Goal: Transaction & Acquisition: Purchase product/service

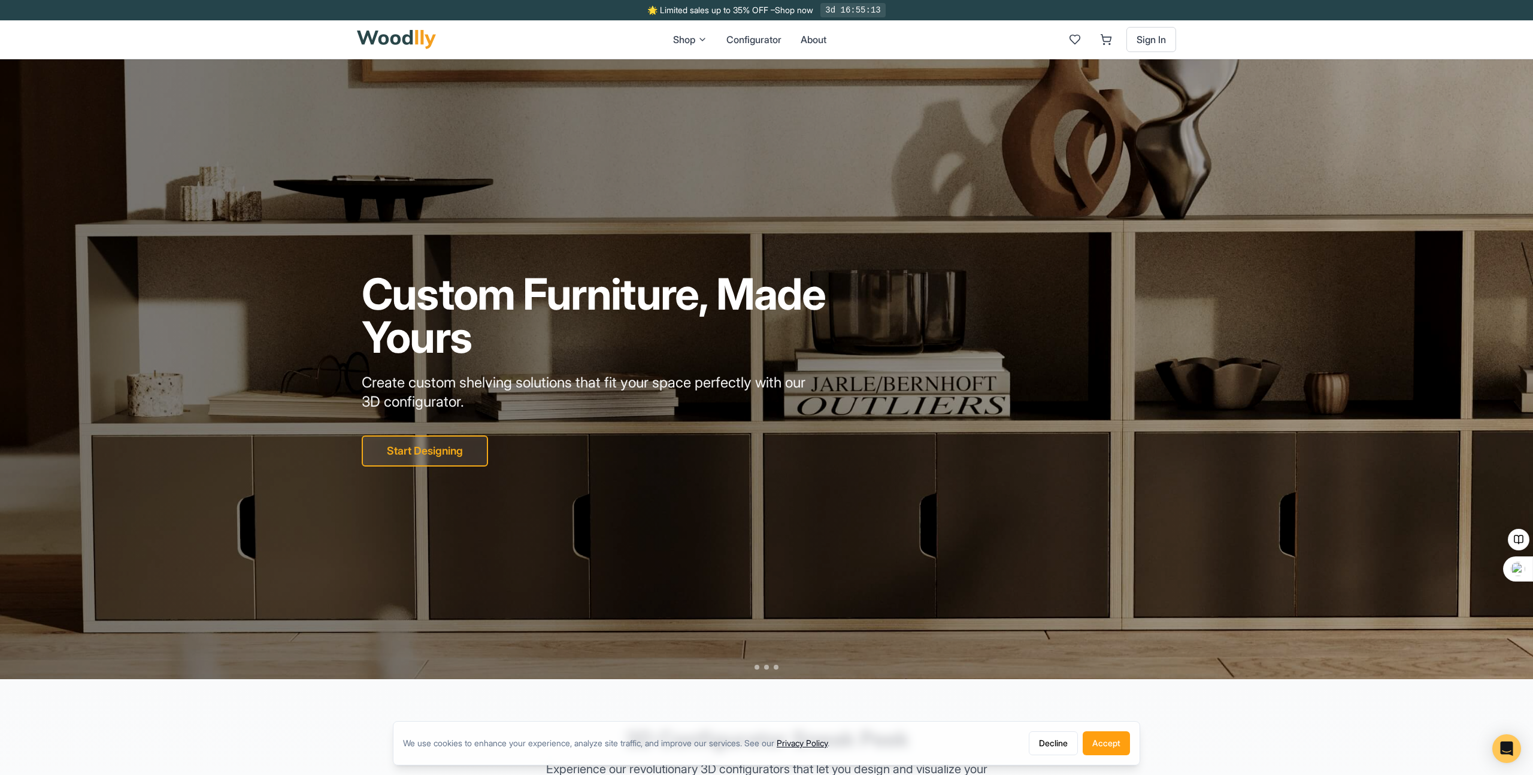
click at [1385, 47] on nav "Shop Configurator About Sign In" at bounding box center [766, 39] width 1533 height 39
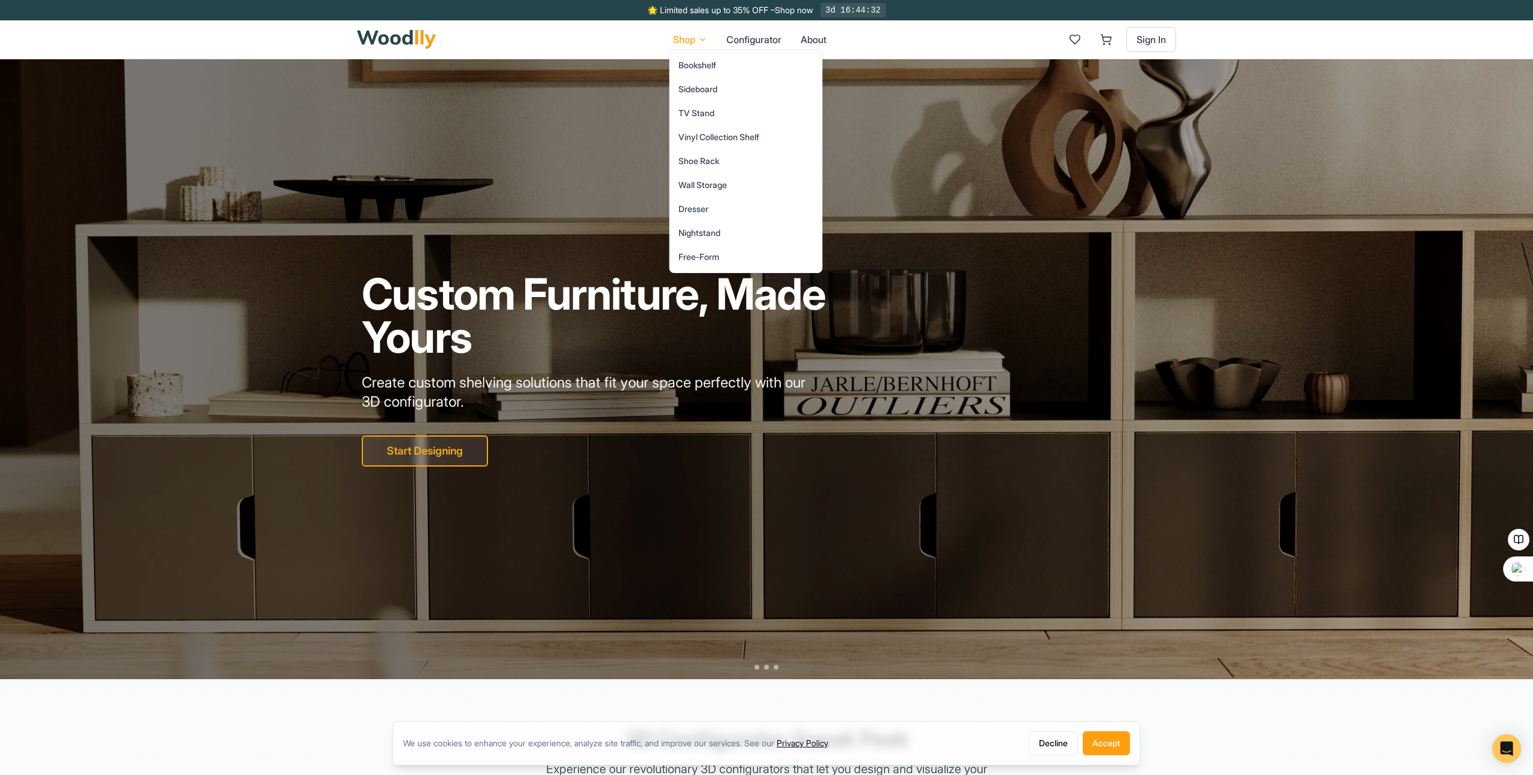
click at [713, 184] on div "Wall Storage" at bounding box center [703, 185] width 49 height 12
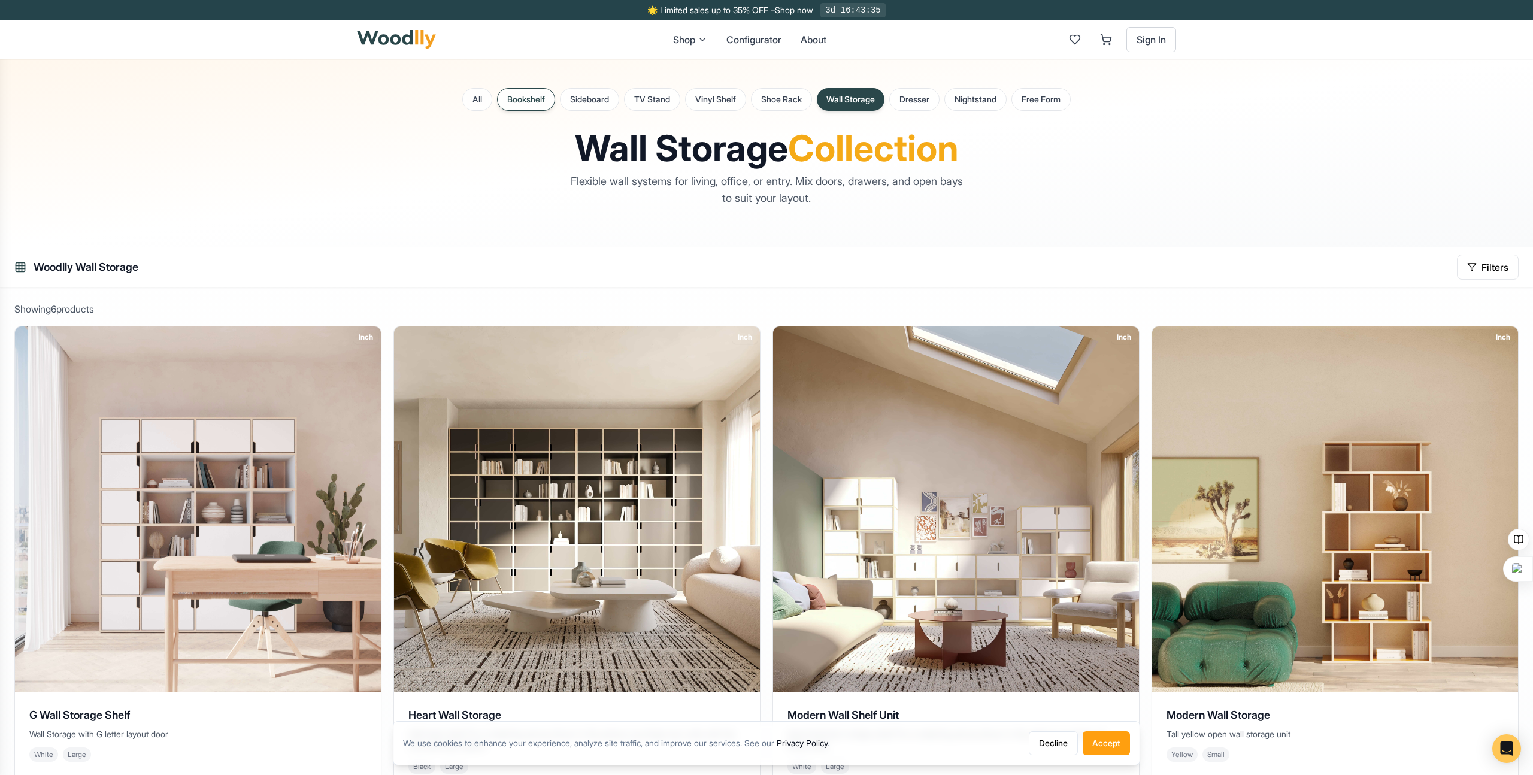
click at [513, 101] on button "Bookshelf" at bounding box center [526, 99] width 58 height 23
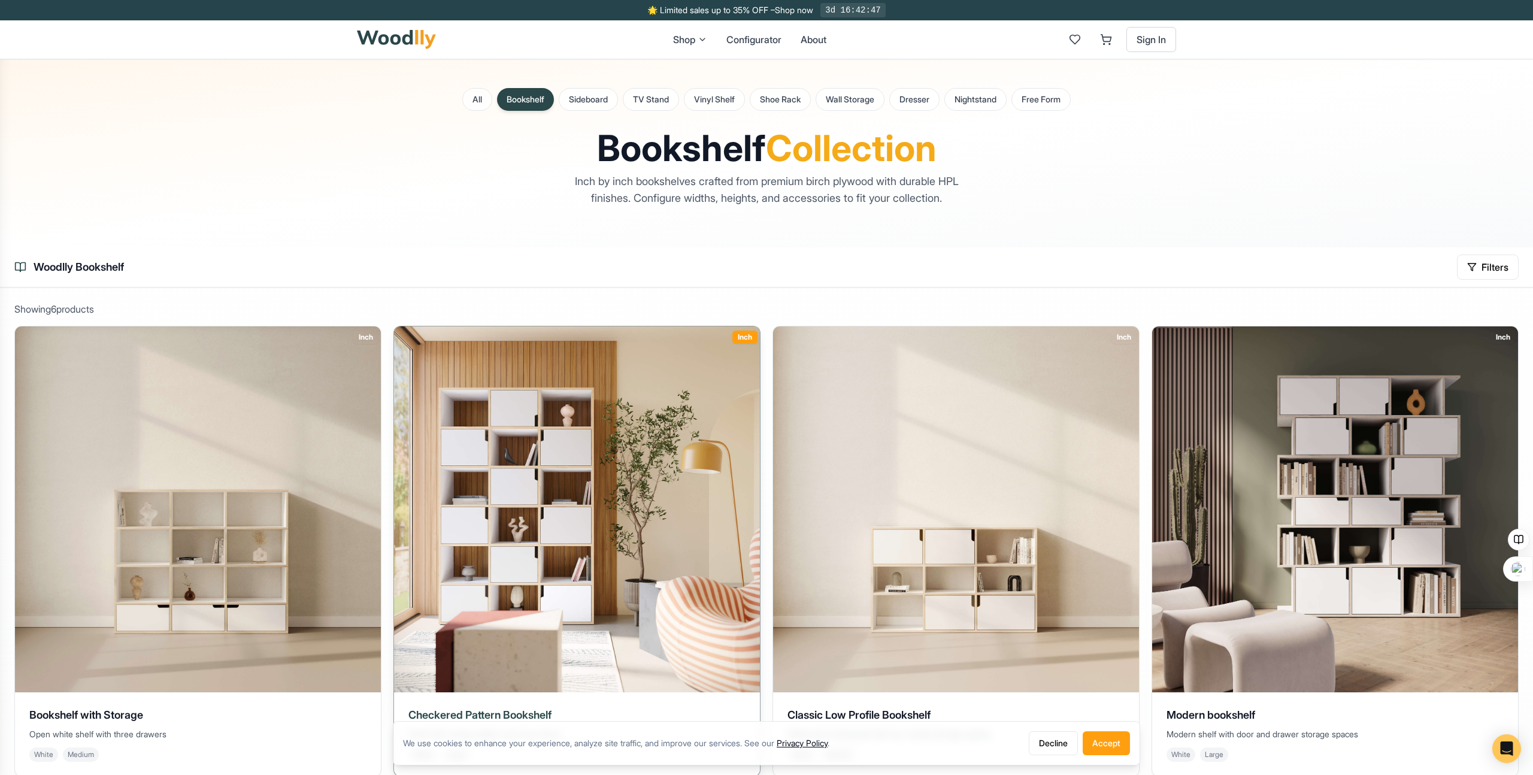
click at [532, 404] on img at bounding box center [577, 509] width 385 height 385
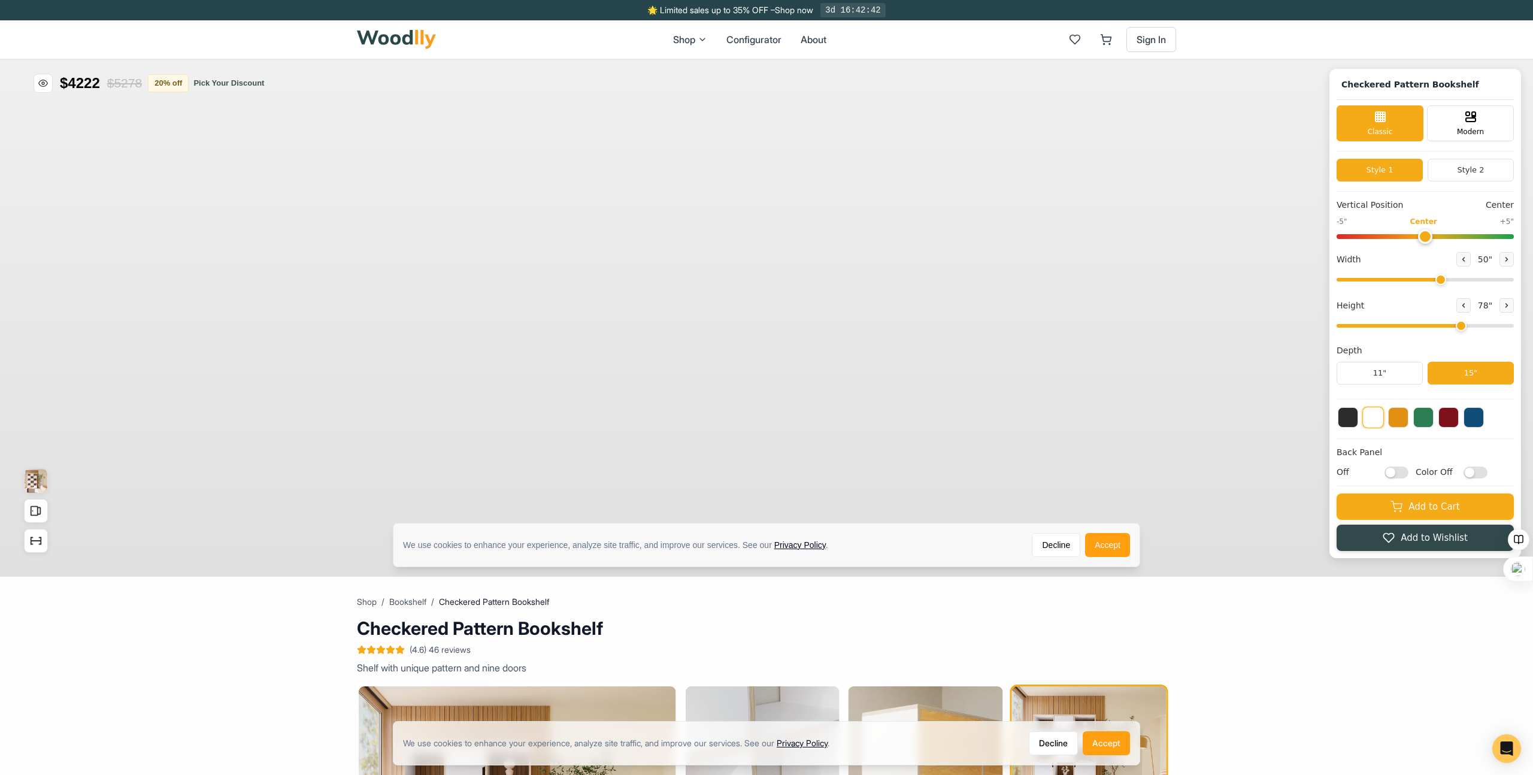
type input "50"
type input "6"
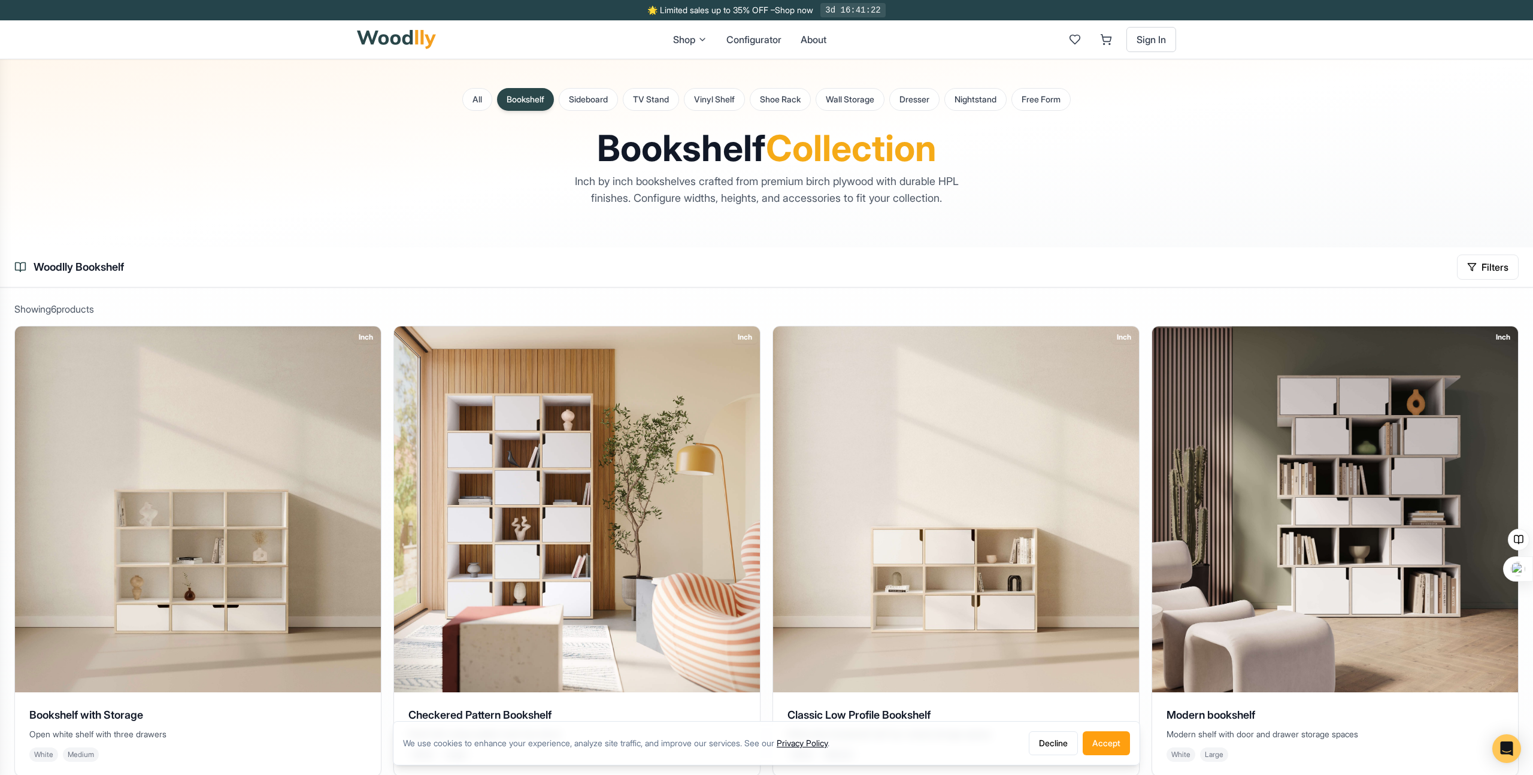
click at [390, 30] on img at bounding box center [396, 39] width 79 height 19
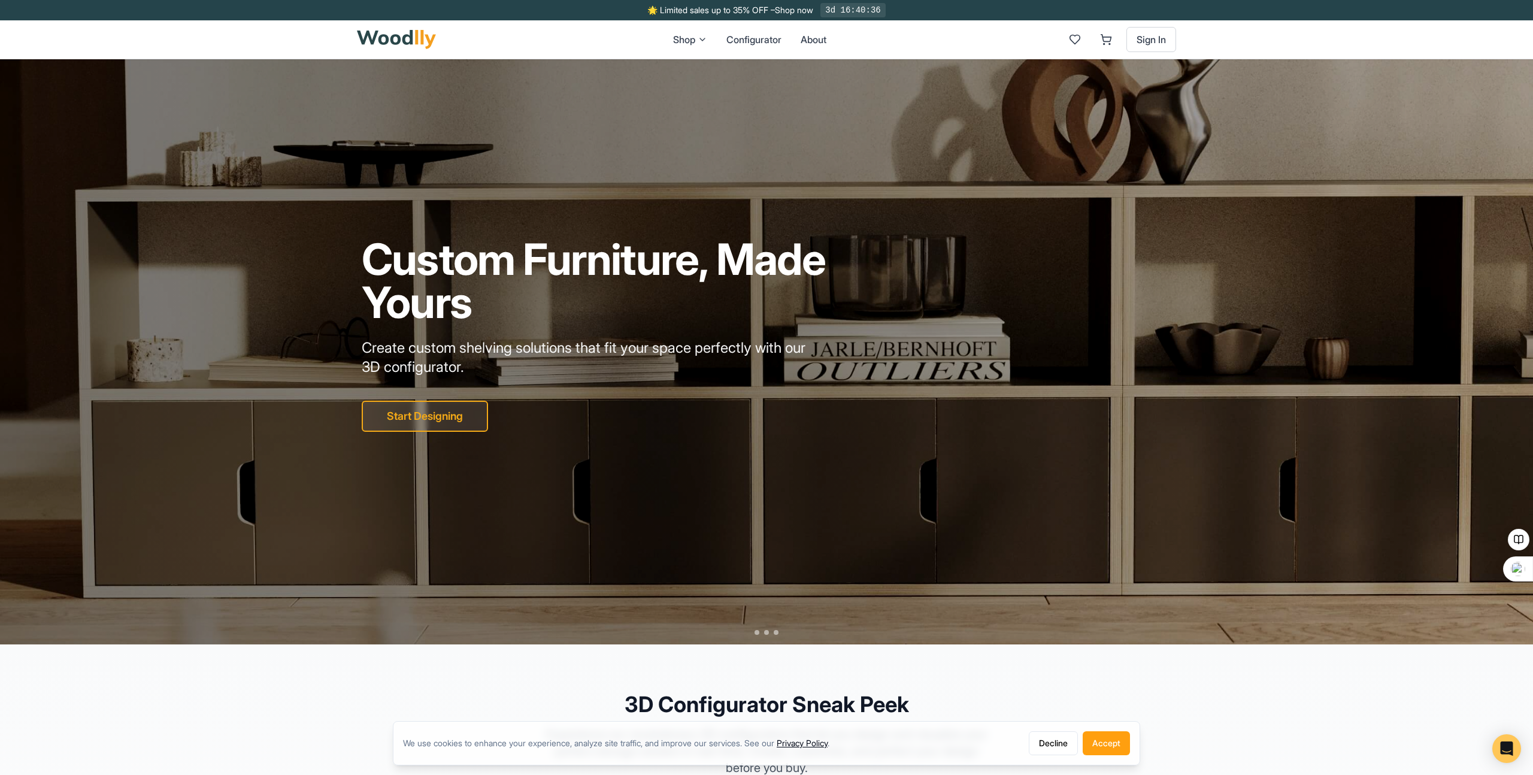
scroll to position [30, 0]
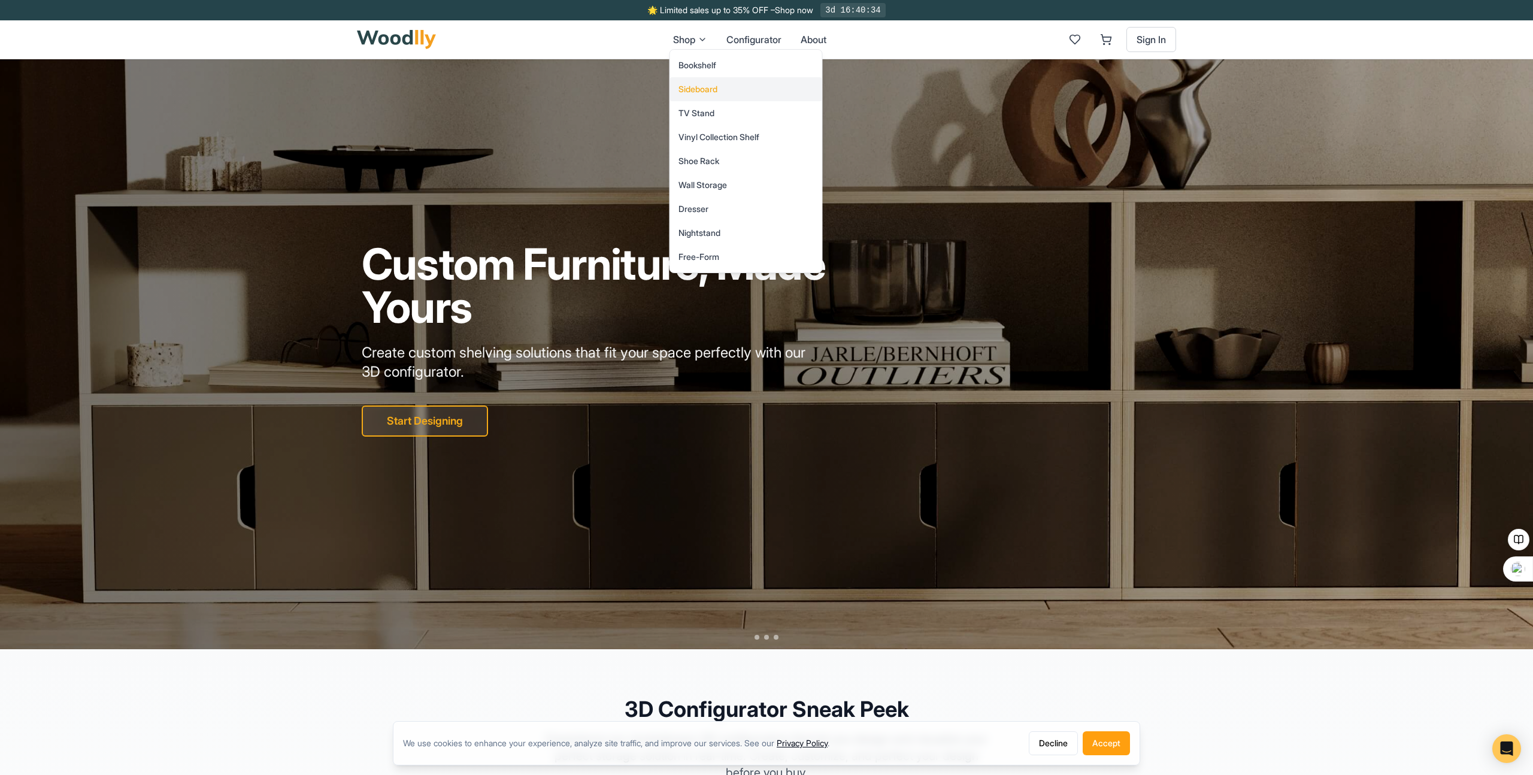
click at [700, 92] on div "Sideboard" at bounding box center [698, 89] width 39 height 12
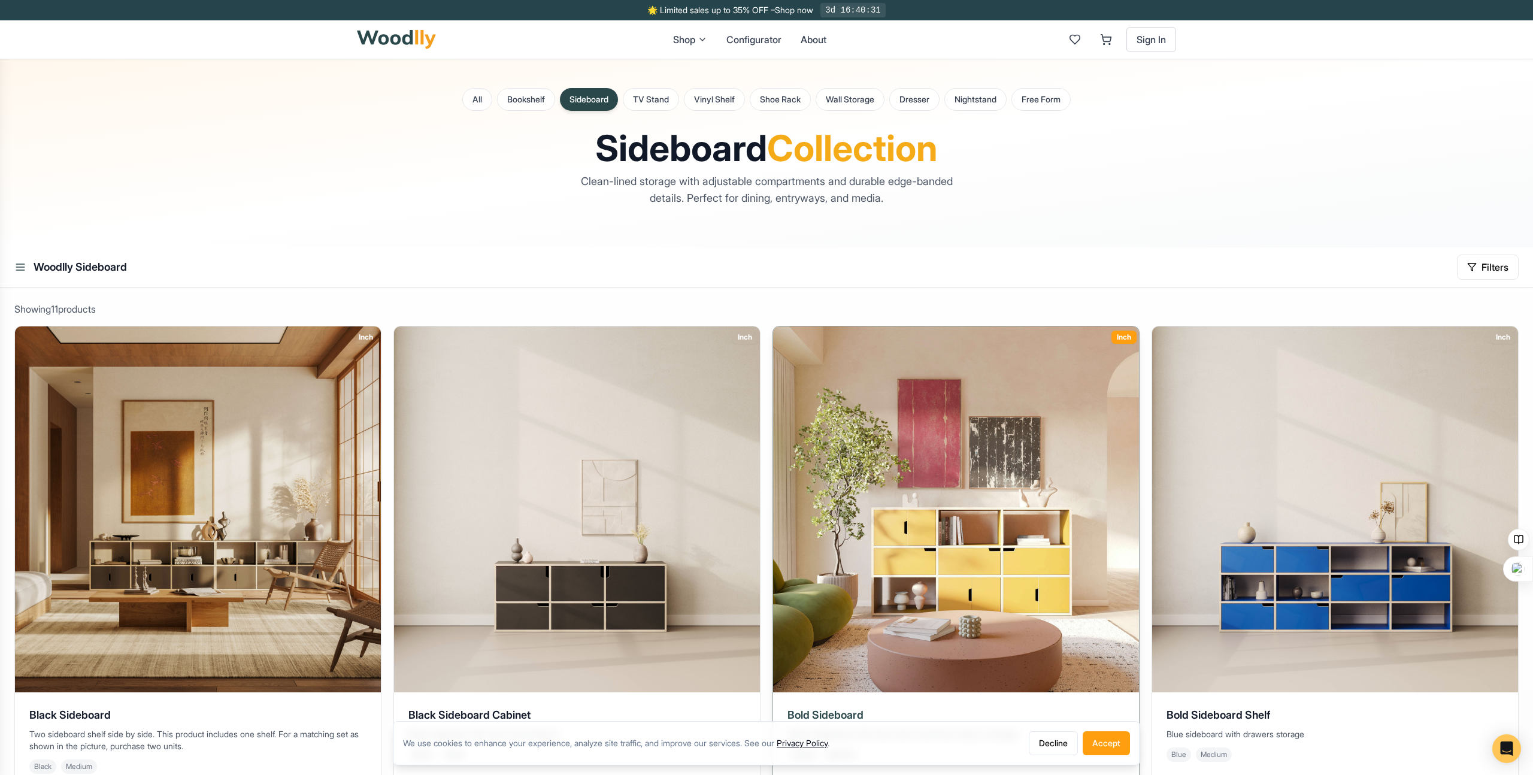
click at [1009, 560] on img at bounding box center [956, 509] width 385 height 385
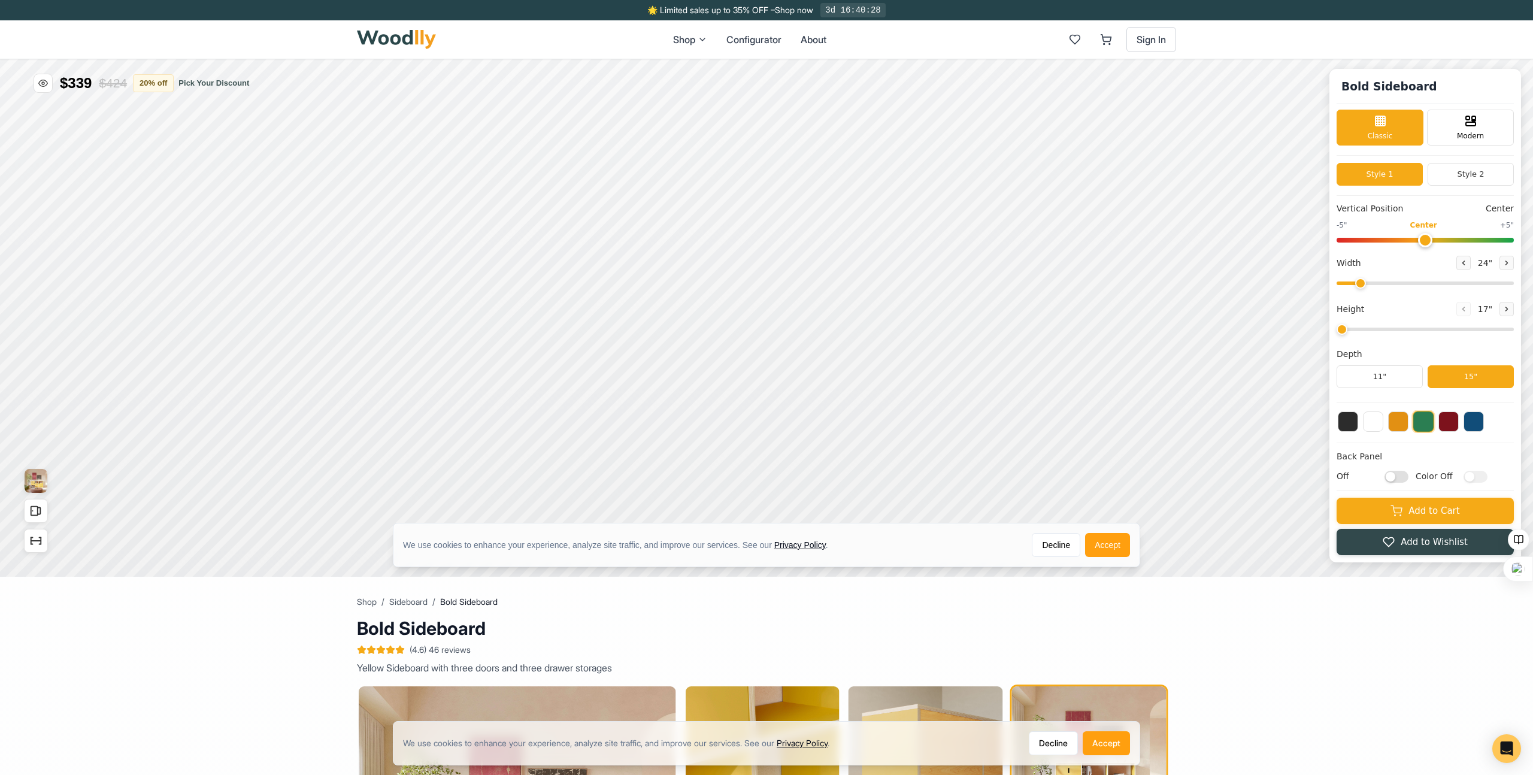
type input "63"
type input "3"
click at [1469, 132] on span "Modern" at bounding box center [1470, 134] width 27 height 11
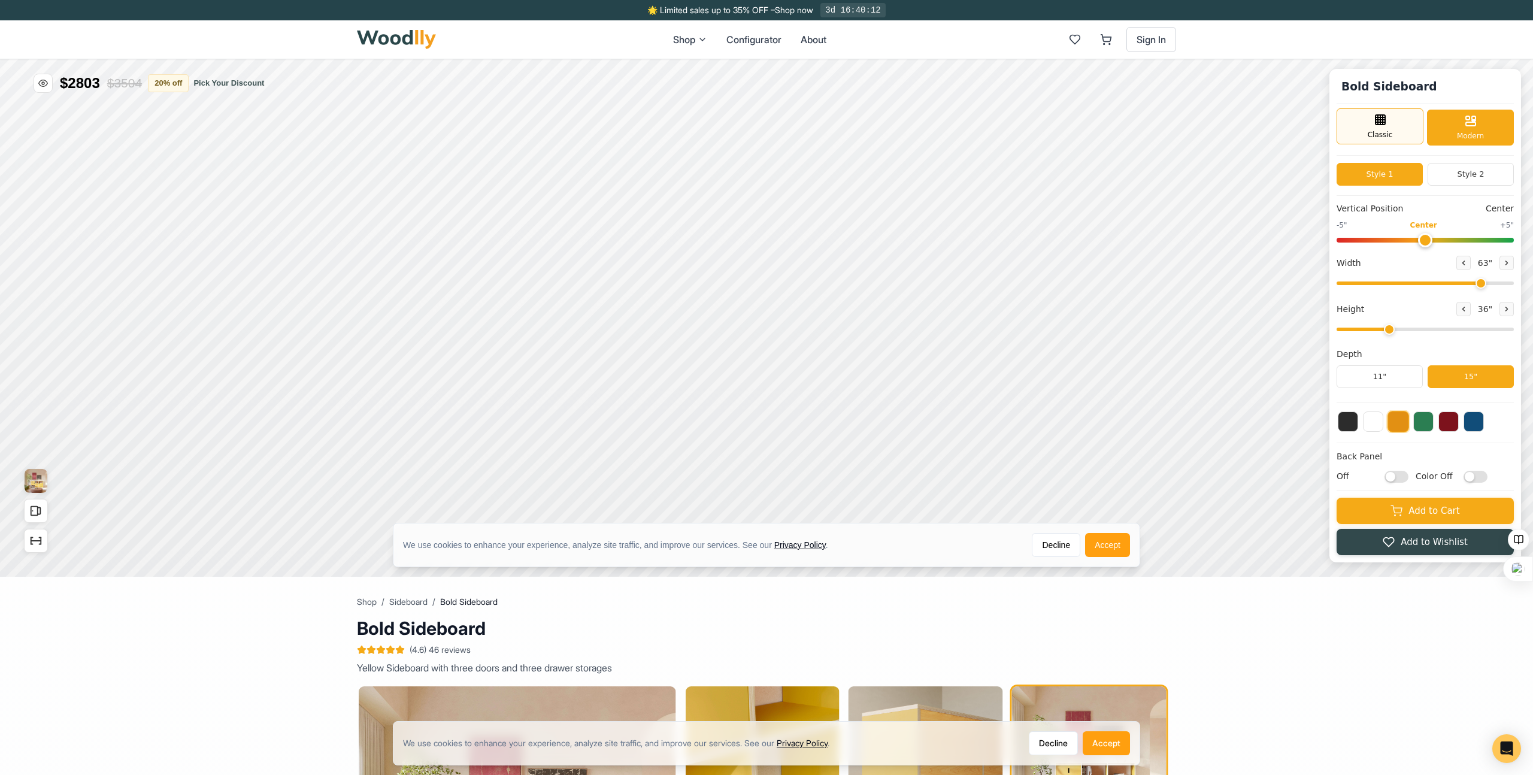
click at [1394, 129] on div "Classic" at bounding box center [1380, 126] width 87 height 36
